Goal: Task Accomplishment & Management: Use online tool/utility

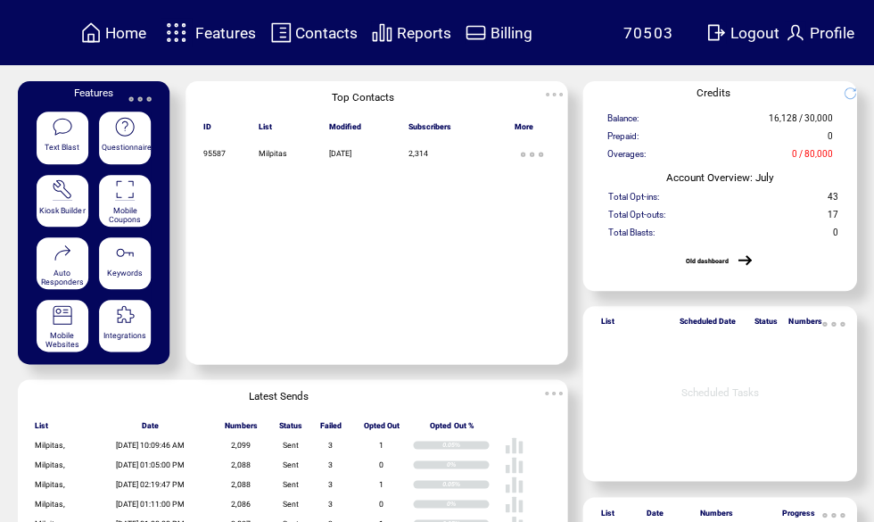
click at [222, 29] on span "Features" at bounding box center [225, 33] width 61 height 18
click at [221, 36] on span "Features" at bounding box center [225, 33] width 61 height 18
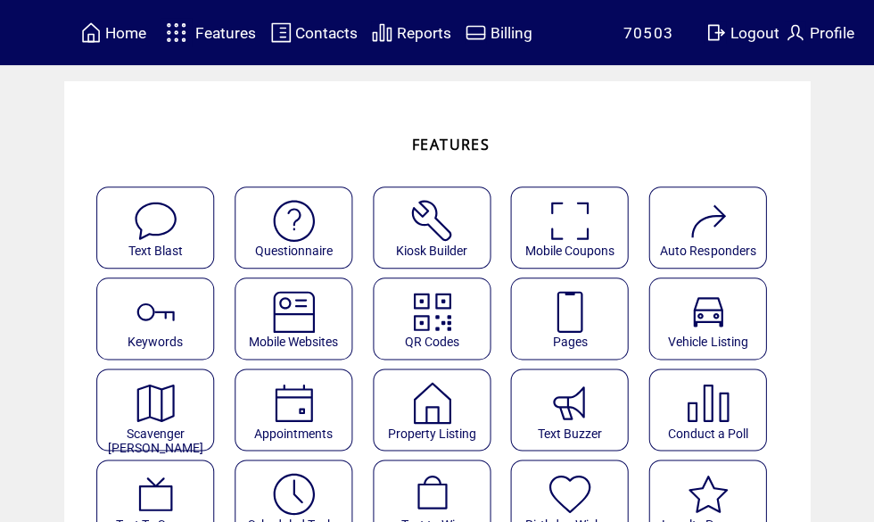
click at [585, 309] on img at bounding box center [569, 311] width 47 height 47
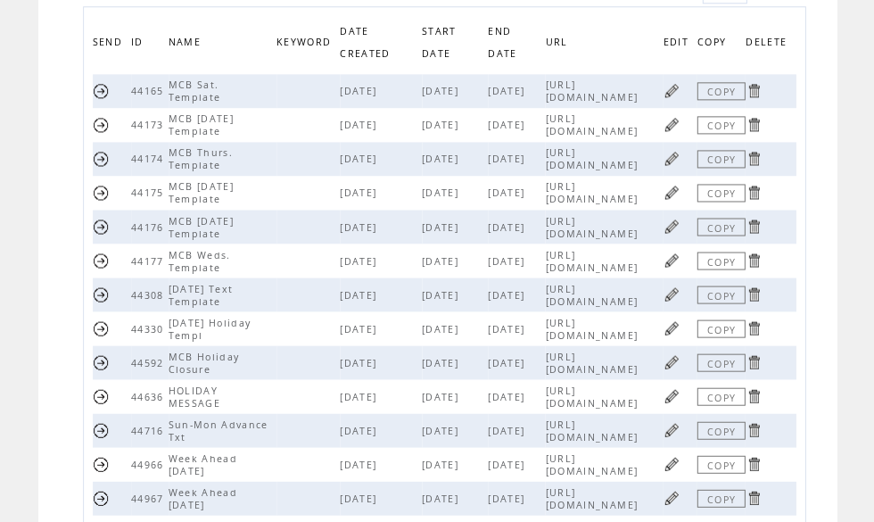
scroll to position [245, 0]
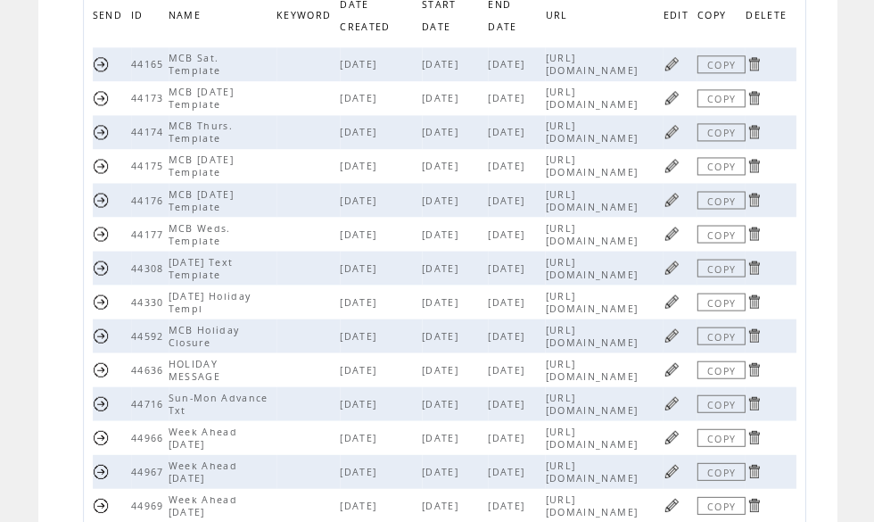
click at [683, 169] on td at bounding box center [680, 166] width 34 height 34
click at [678, 174] on link at bounding box center [671, 165] width 17 height 17
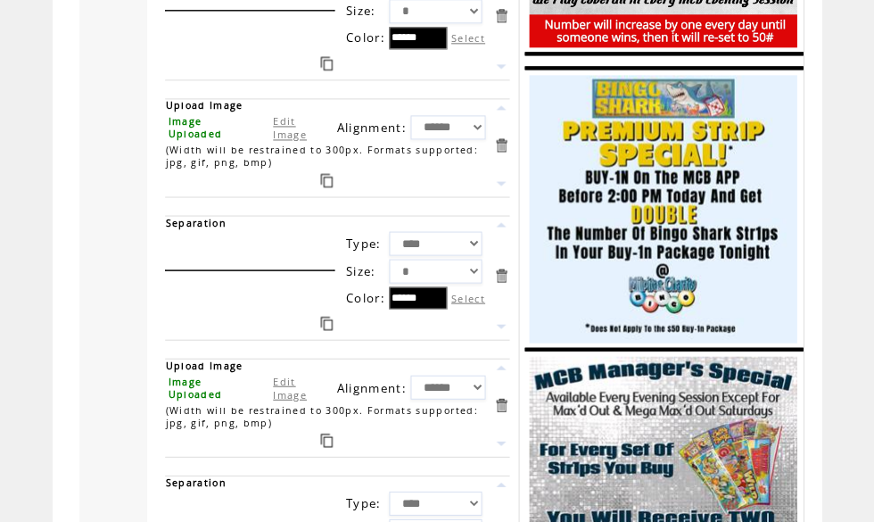
scroll to position [2879, 0]
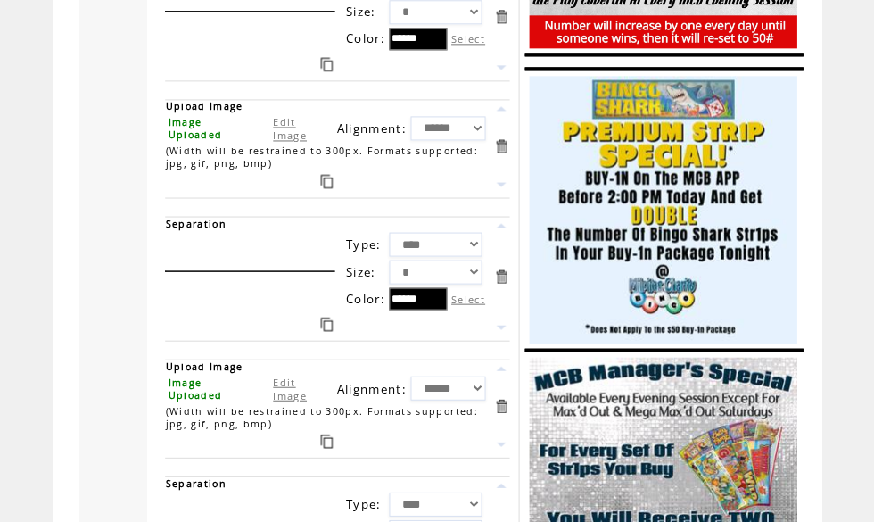
click at [290, 142] on link "Edit Image" at bounding box center [290, 128] width 34 height 27
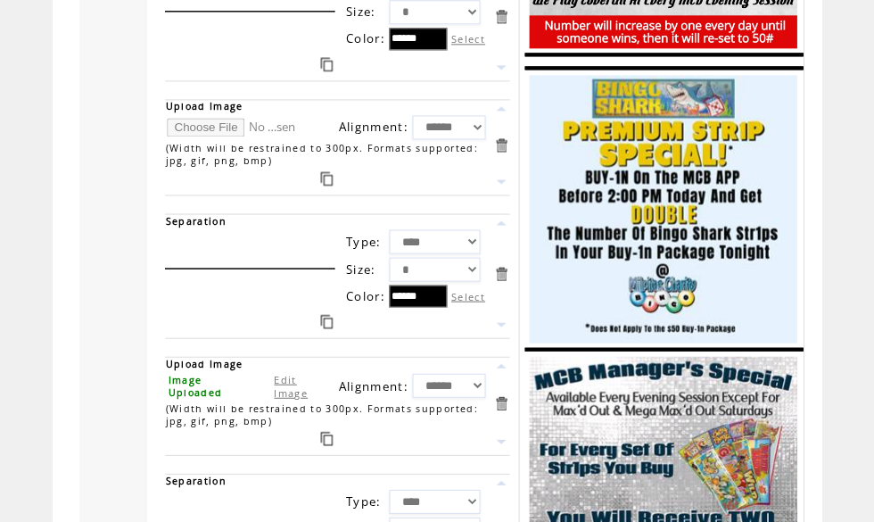
click at [205, 136] on input "file" at bounding box center [234, 127] width 134 height 19
type input "**********"
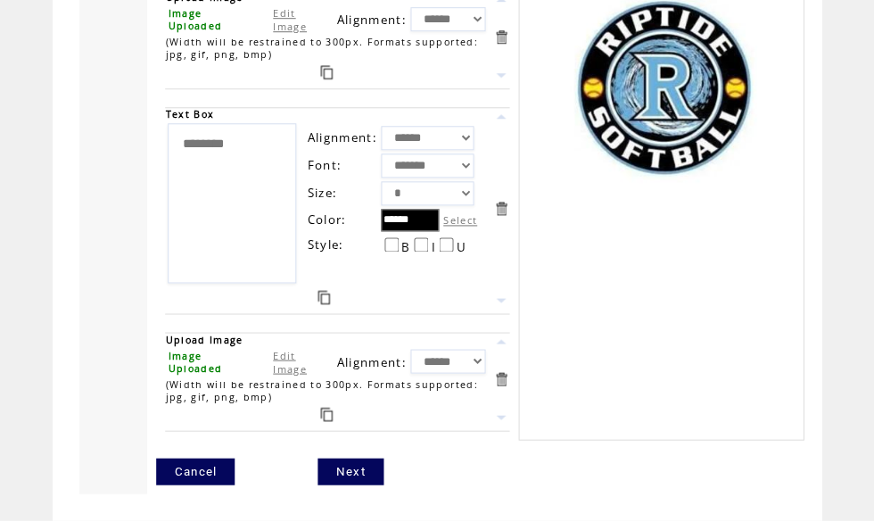
scroll to position [4580, 0]
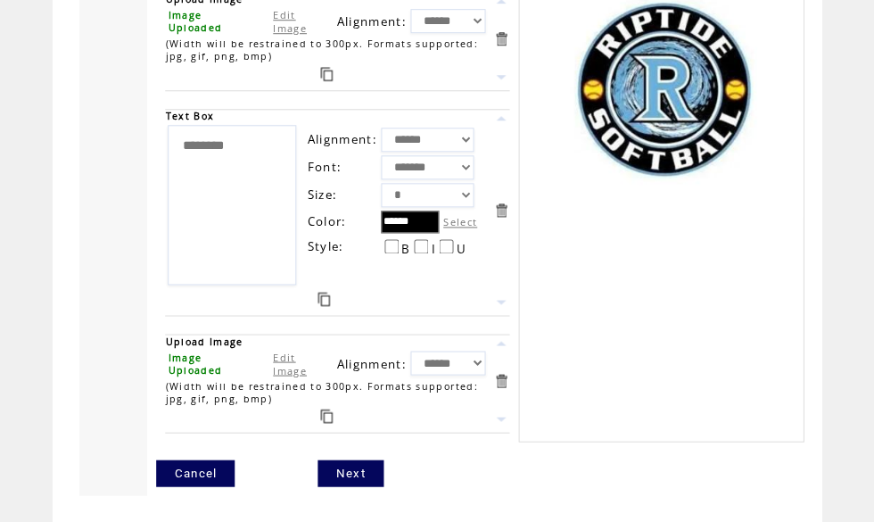
click at [362, 486] on link "Next" at bounding box center [349, 472] width 65 height 27
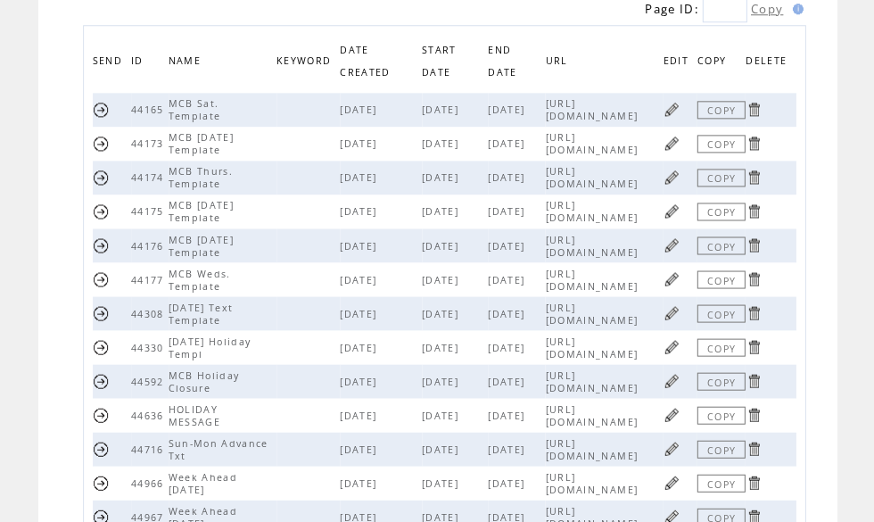
scroll to position [210, 0]
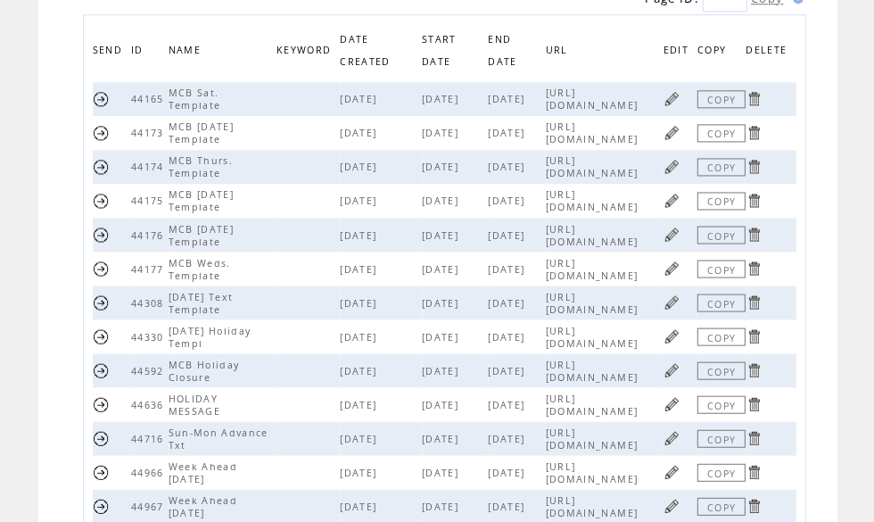
click at [677, 310] on link at bounding box center [671, 301] width 17 height 17
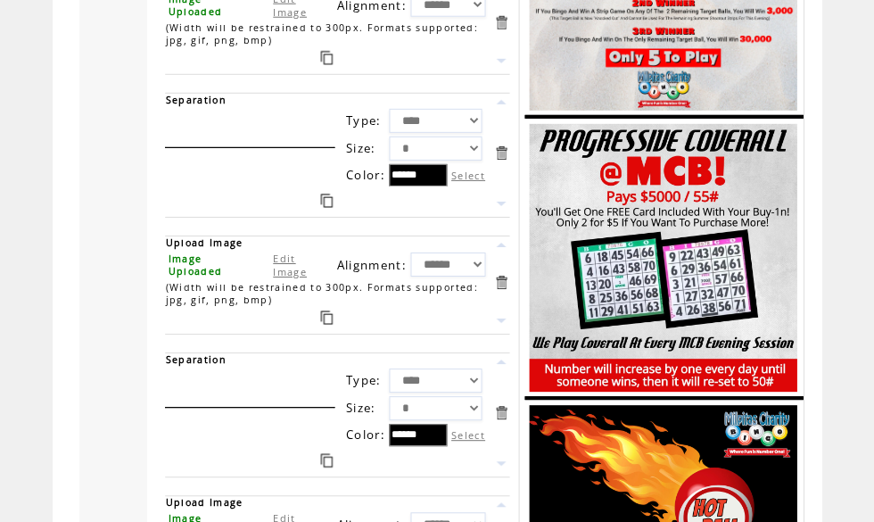
scroll to position [1480, 0]
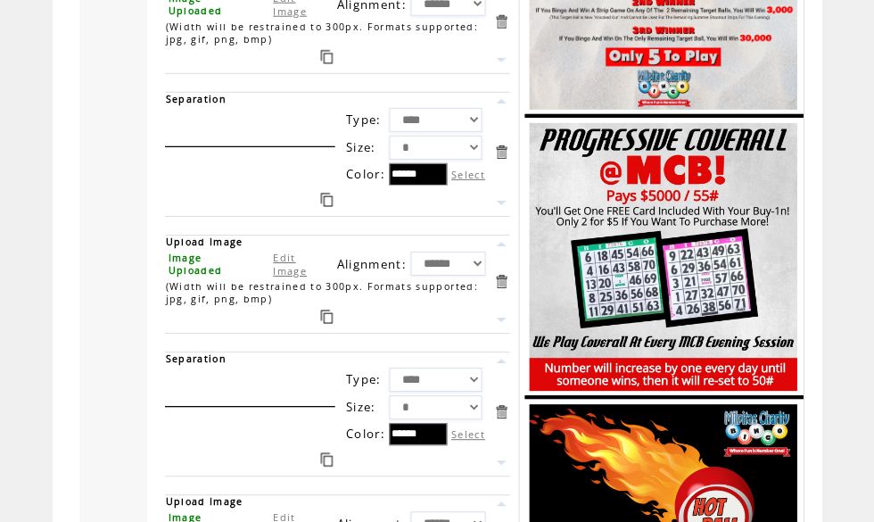
click at [289, 277] on link "Edit Image" at bounding box center [290, 264] width 34 height 27
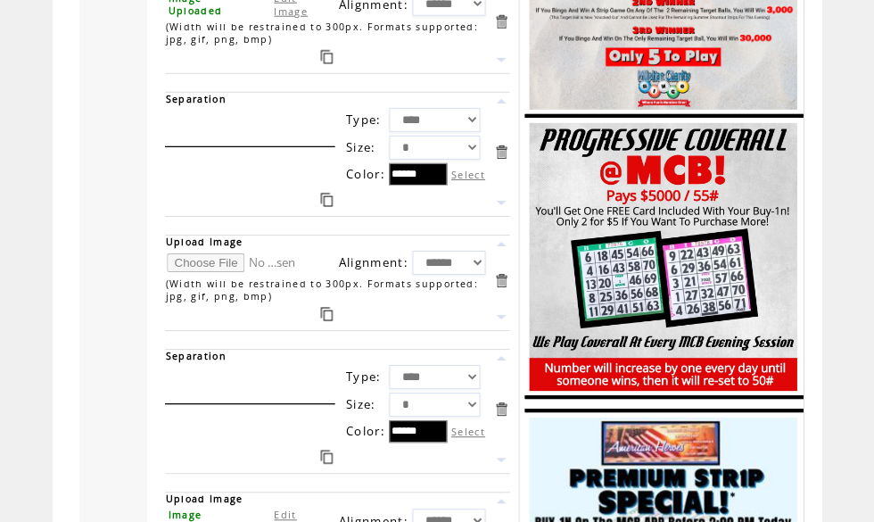
click at [208, 272] on input "file" at bounding box center [234, 262] width 134 height 19
type input "**********"
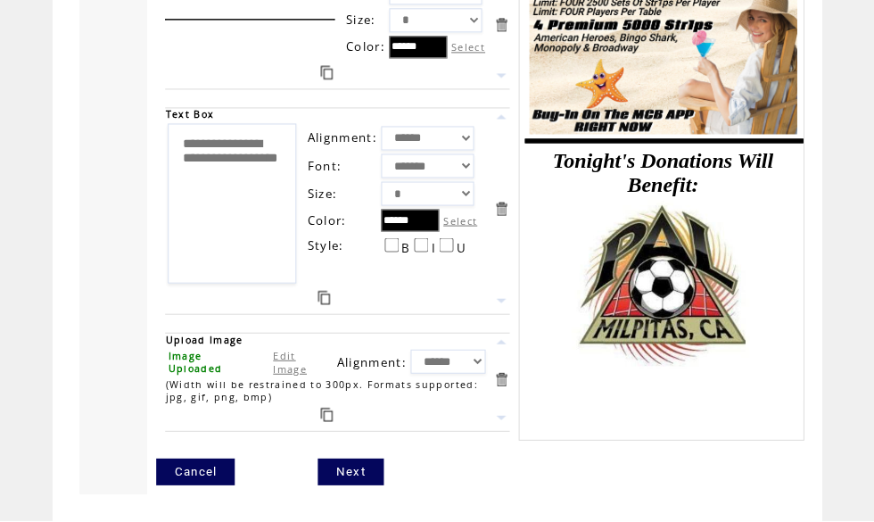
scroll to position [2929, 0]
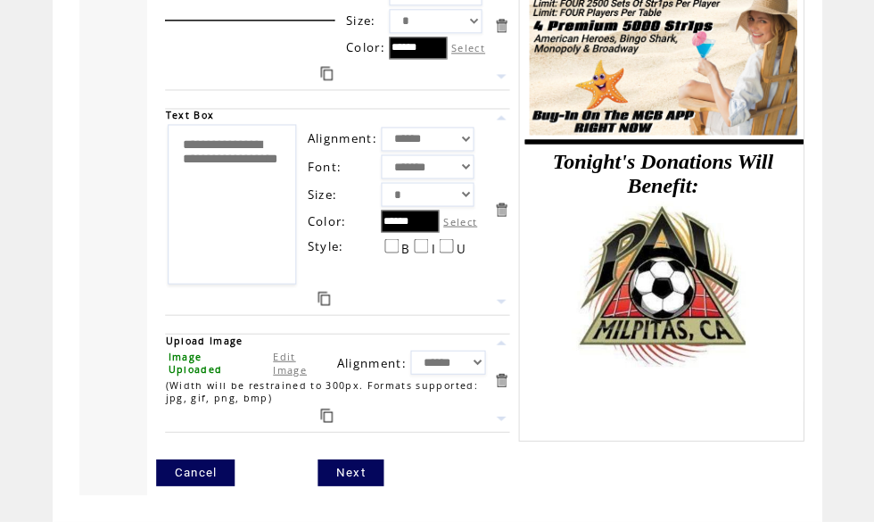
click at [353, 486] on link "Next" at bounding box center [349, 472] width 65 height 27
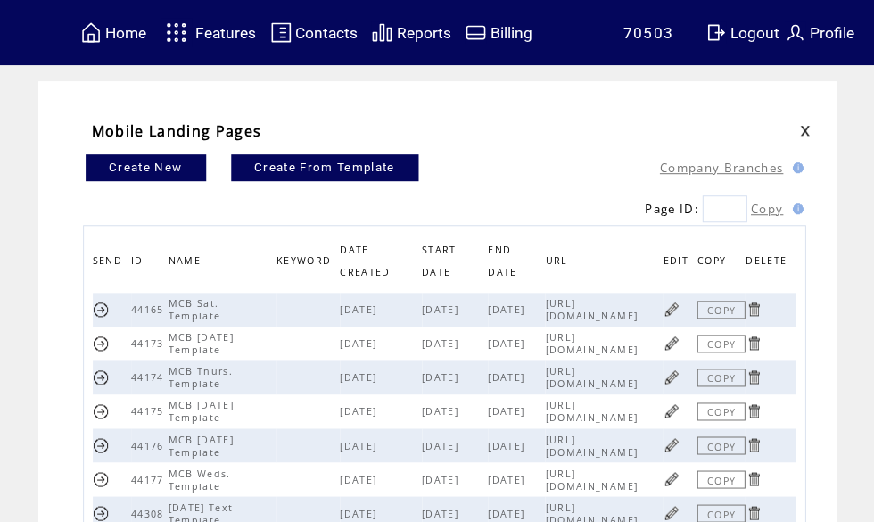
click at [149, 19] on table "Home" at bounding box center [113, 33] width 71 height 28
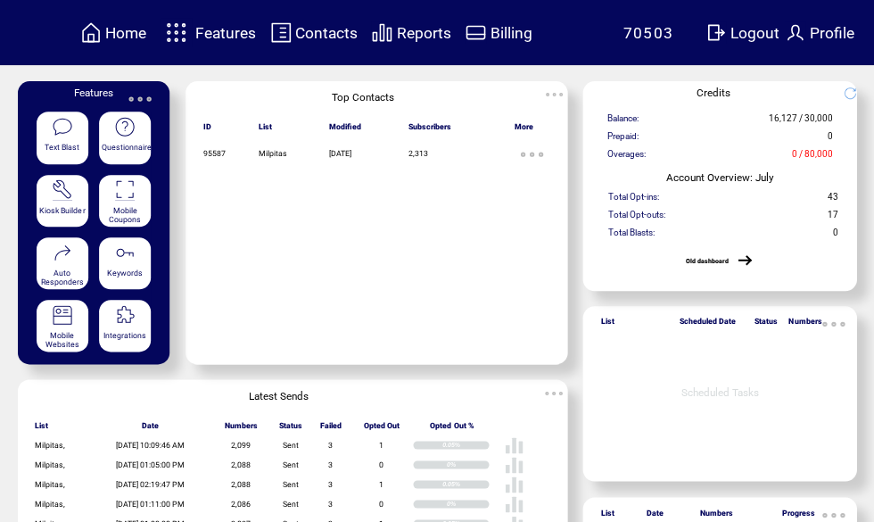
click at [123, 21] on td "Home" at bounding box center [125, 33] width 43 height 24
click at [234, 35] on span "Features" at bounding box center [225, 33] width 61 height 18
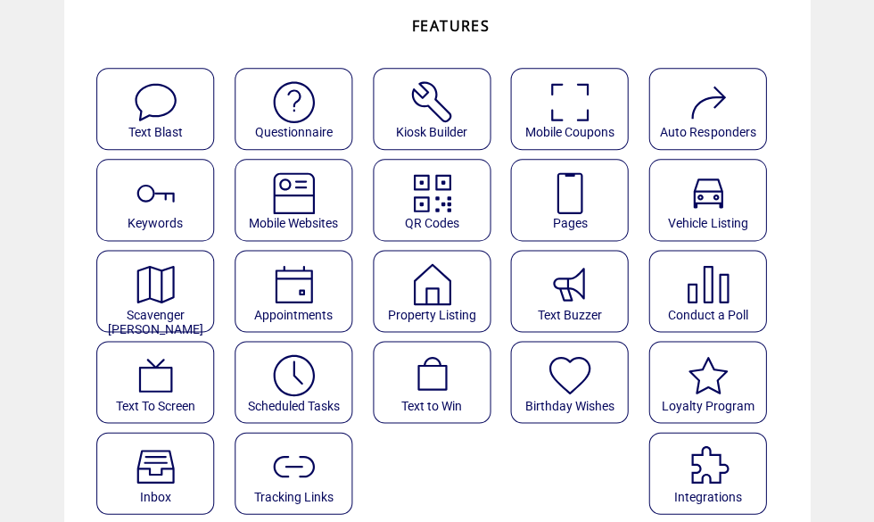
scroll to position [118, 0]
click at [308, 376] on img at bounding box center [293, 375] width 47 height 47
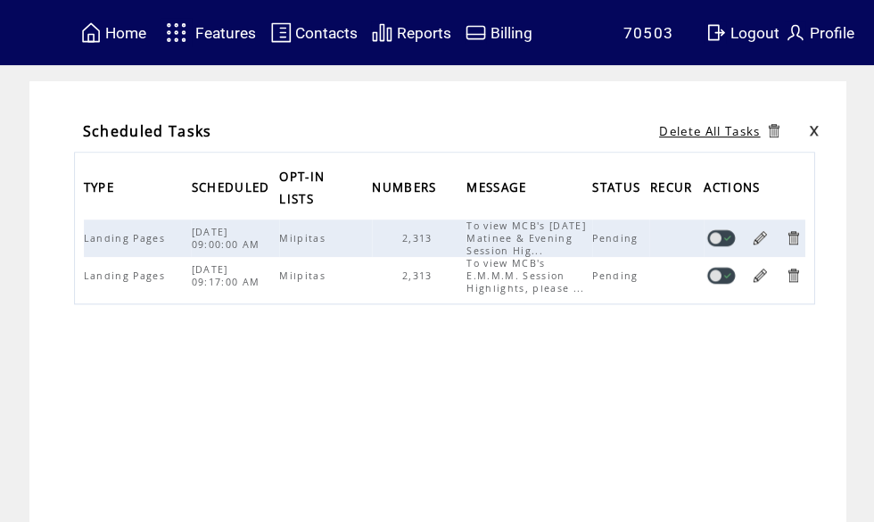
click at [721, 372] on div "TYPE SCHEDULED OPT-IN LISTS NUMBERS MESSAGE STATUS RECUR ACTIONS Landing Pages …" at bounding box center [444, 312] width 740 height 321
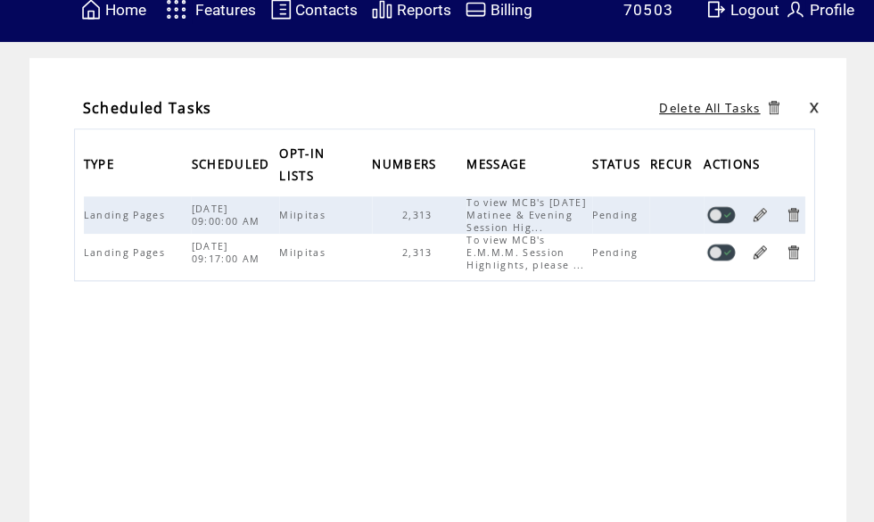
scroll to position [22, 0]
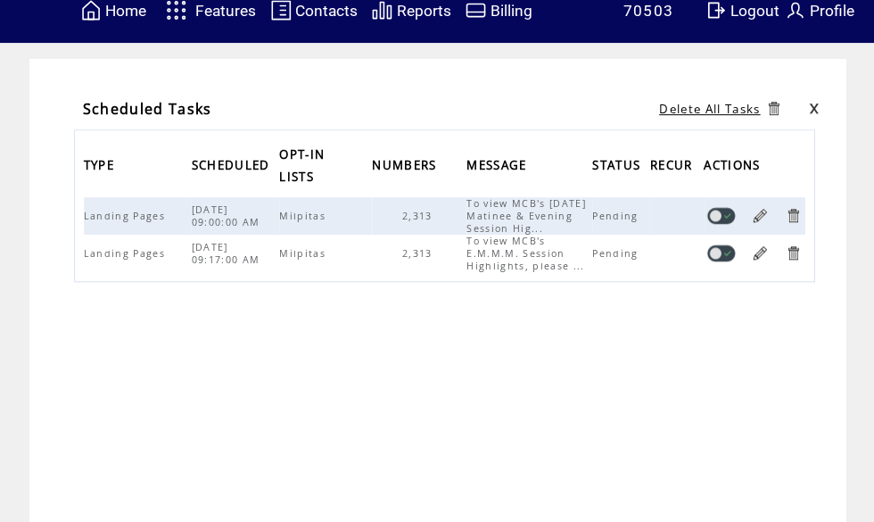
click at [759, 217] on link at bounding box center [759, 215] width 17 height 17
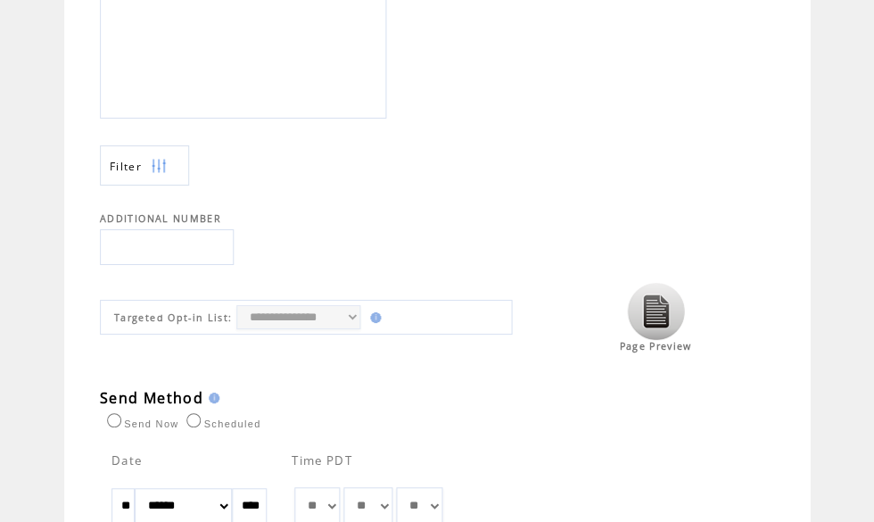
scroll to position [640, 0]
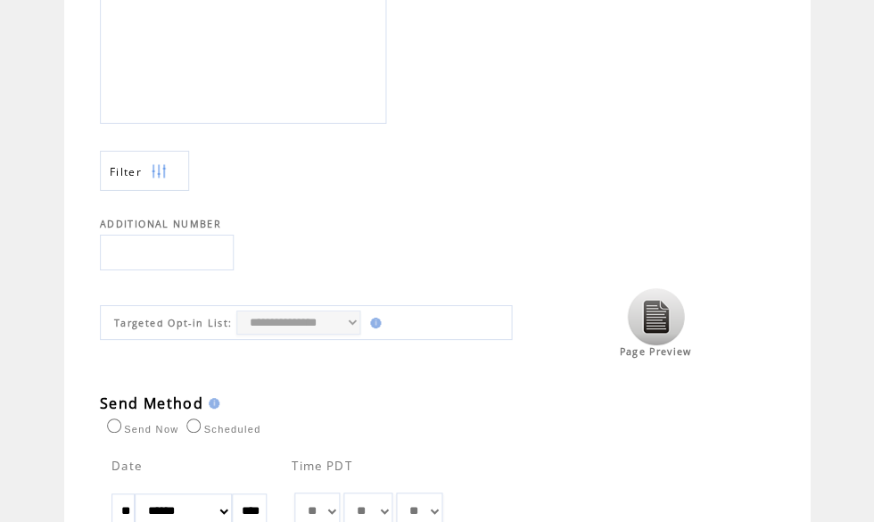
click at [665, 313] on img at bounding box center [655, 316] width 57 height 57
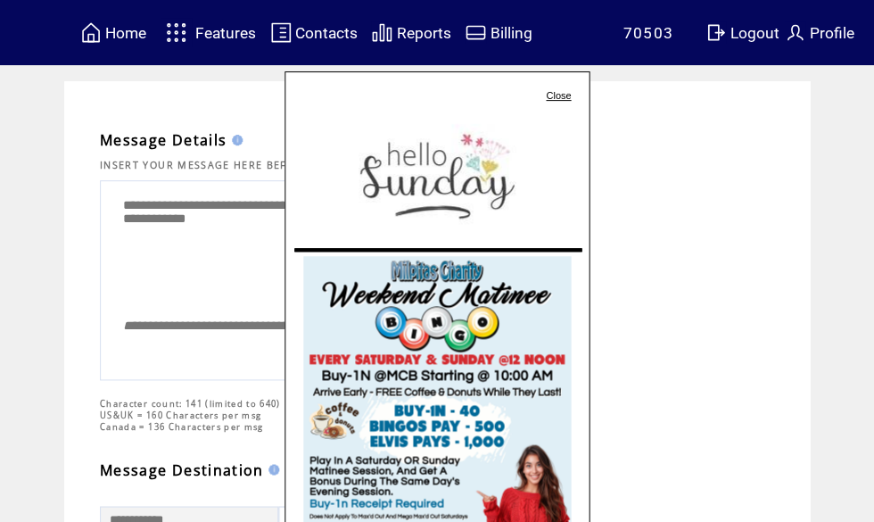
click at [561, 99] on link "Close" at bounding box center [558, 95] width 25 height 11
